Goal: Navigation & Orientation: Find specific page/section

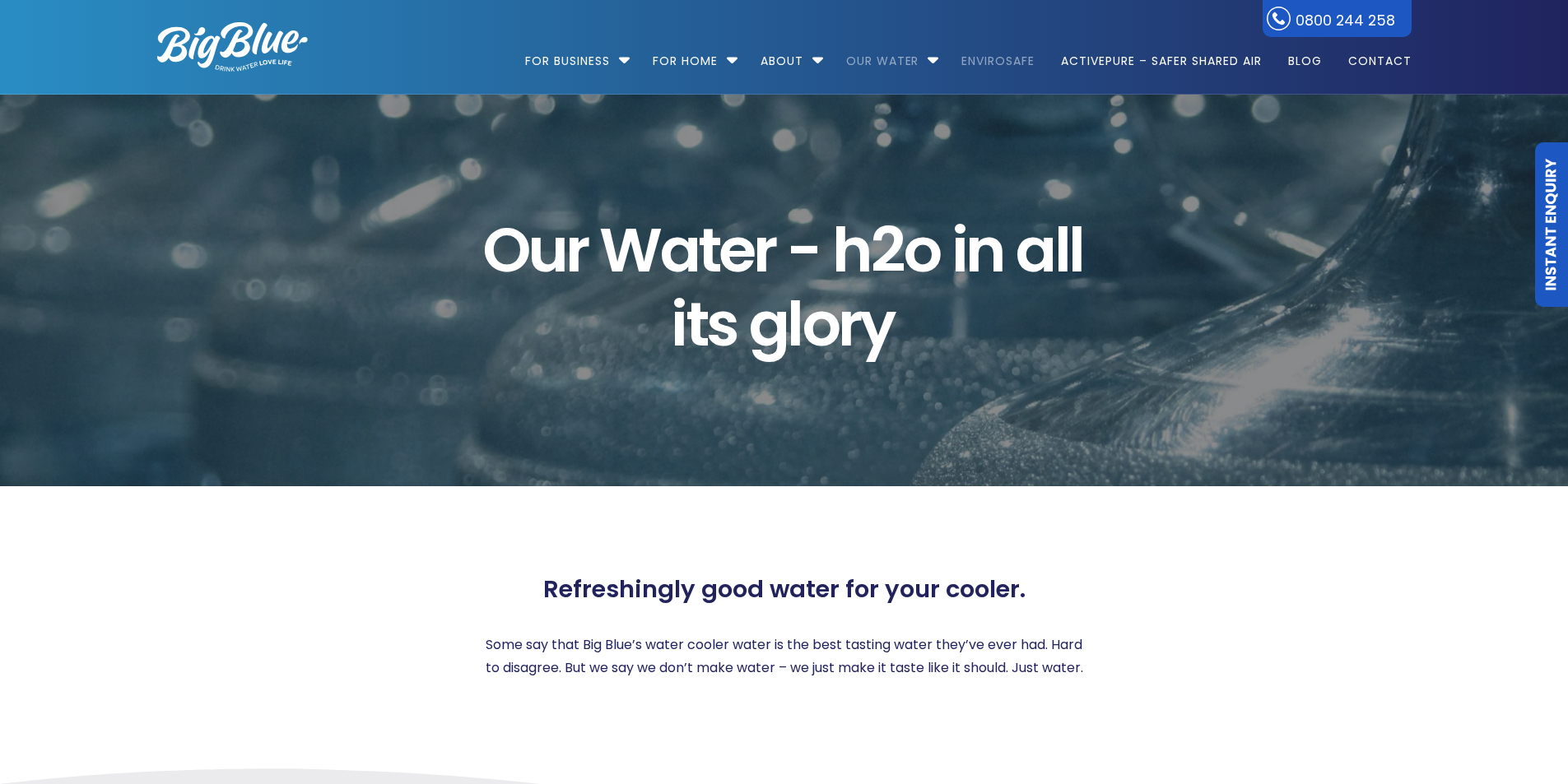
click at [985, 56] on link "EnviroSafe" at bounding box center [998, 53] width 96 height 106
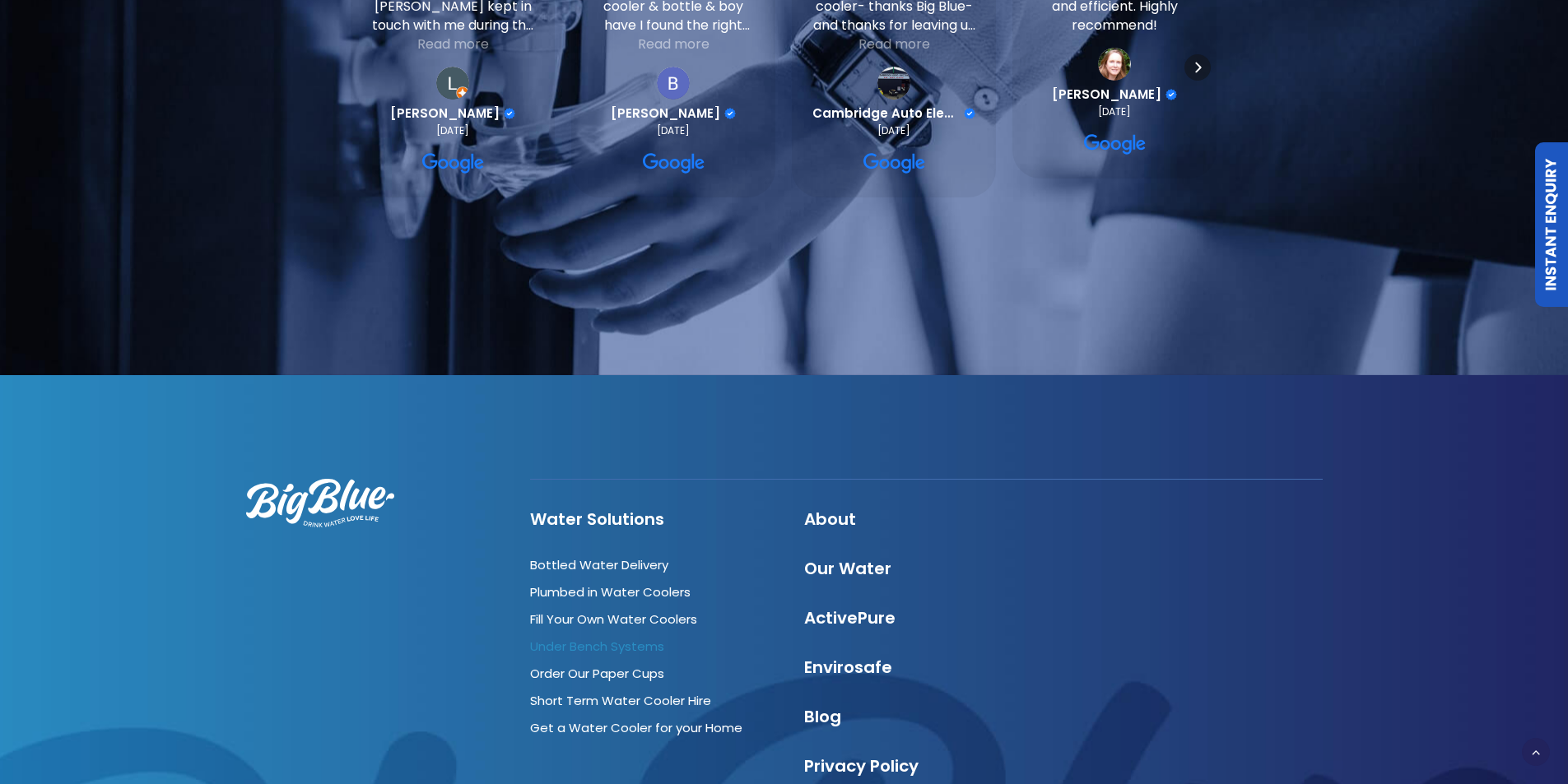
click at [588, 637] on link "Under Bench Systems" at bounding box center [597, 646] width 135 height 17
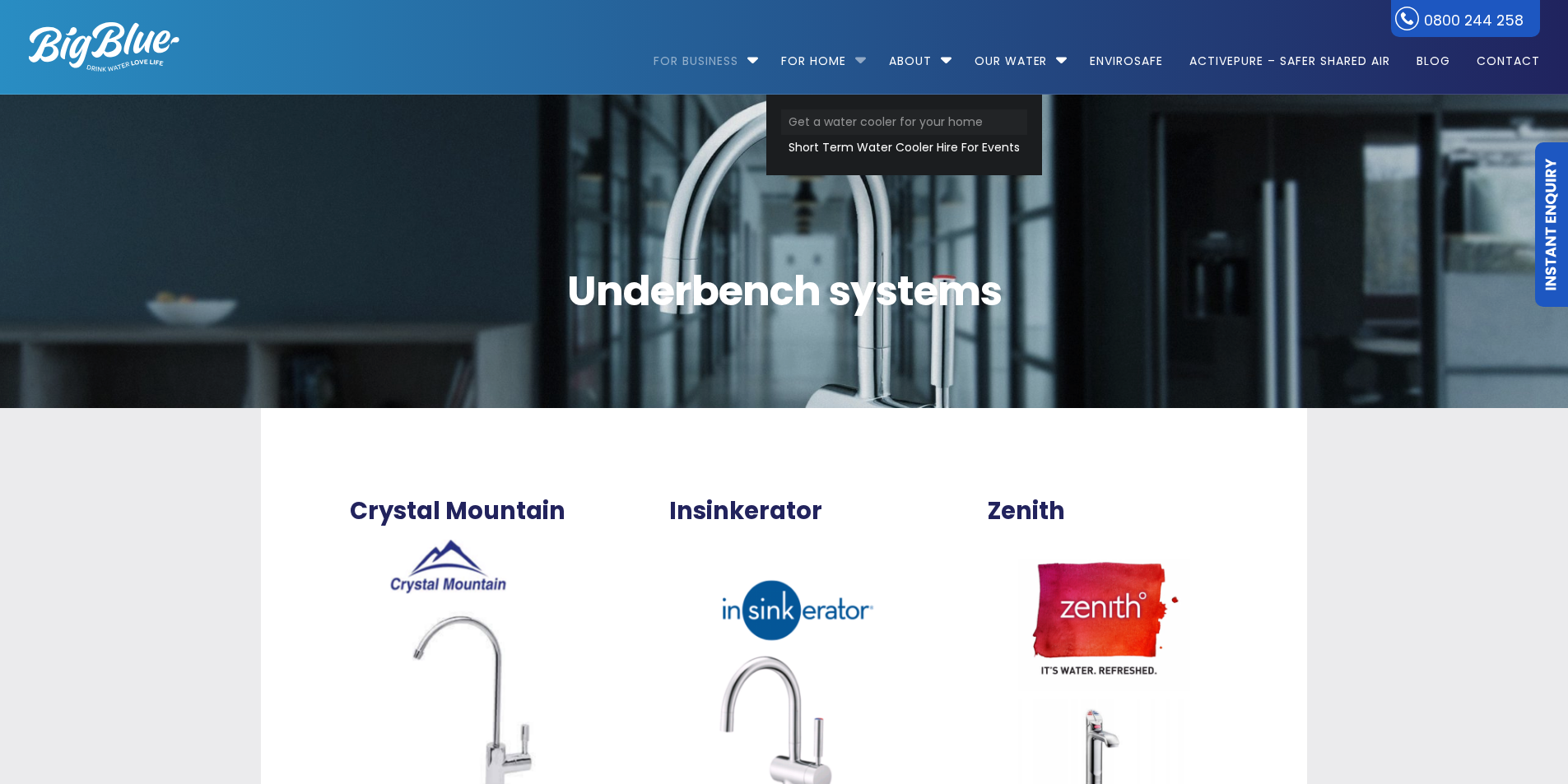
click at [813, 122] on link "Get a water cooler for your home" at bounding box center [904, 121] width 246 height 25
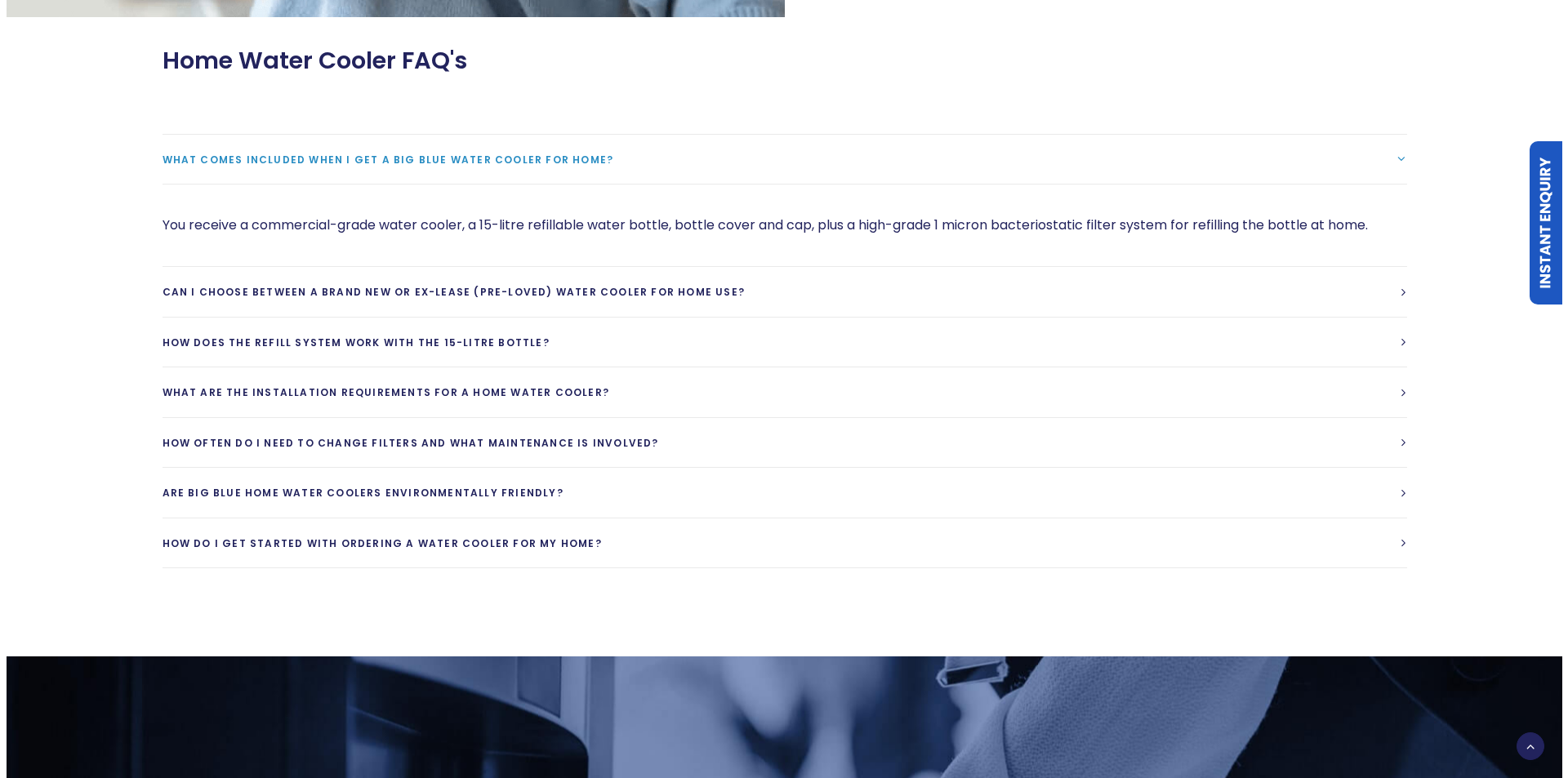
scroll to position [2122, 0]
